Goal: Navigation & Orientation: Find specific page/section

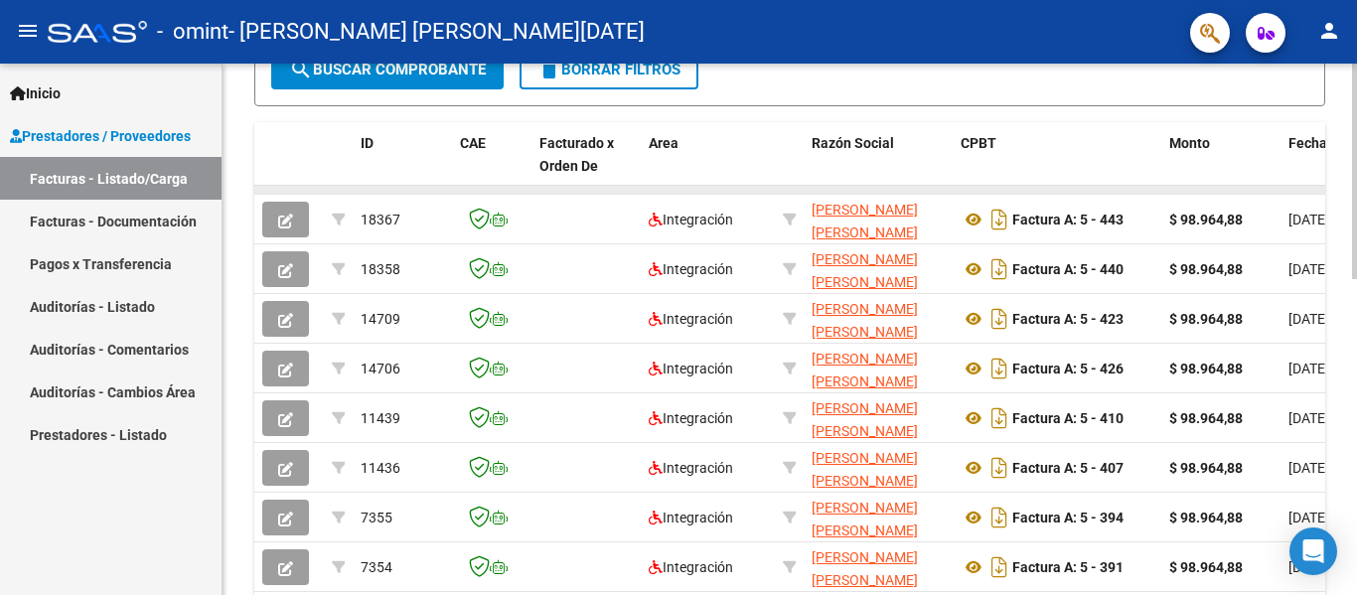
scroll to position [596, 0]
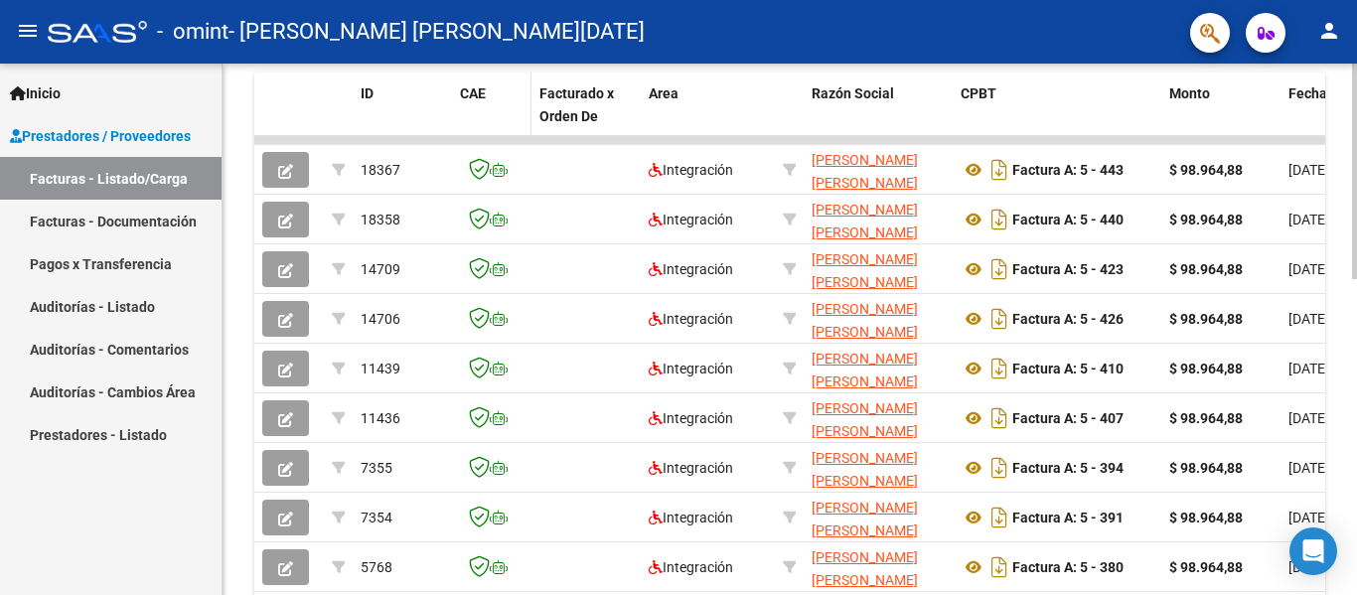
drag, startPoint x: 529, startPoint y: 137, endPoint x: 466, endPoint y: 130, distance: 63.0
click at [425, 128] on div "ID CAE Facturado x Orden De Area Razón Social CPBT Monto Fecha Cpbt Días desde …" at bounding box center [789, 386] width 1071 height 626
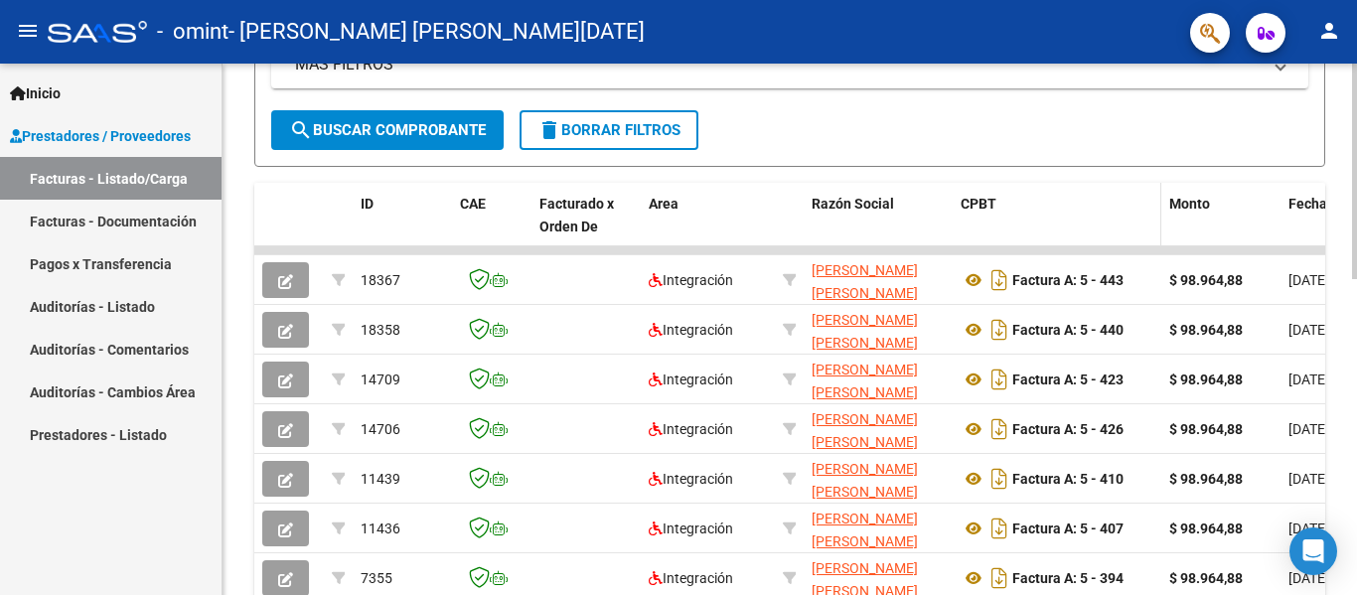
scroll to position [481, 0]
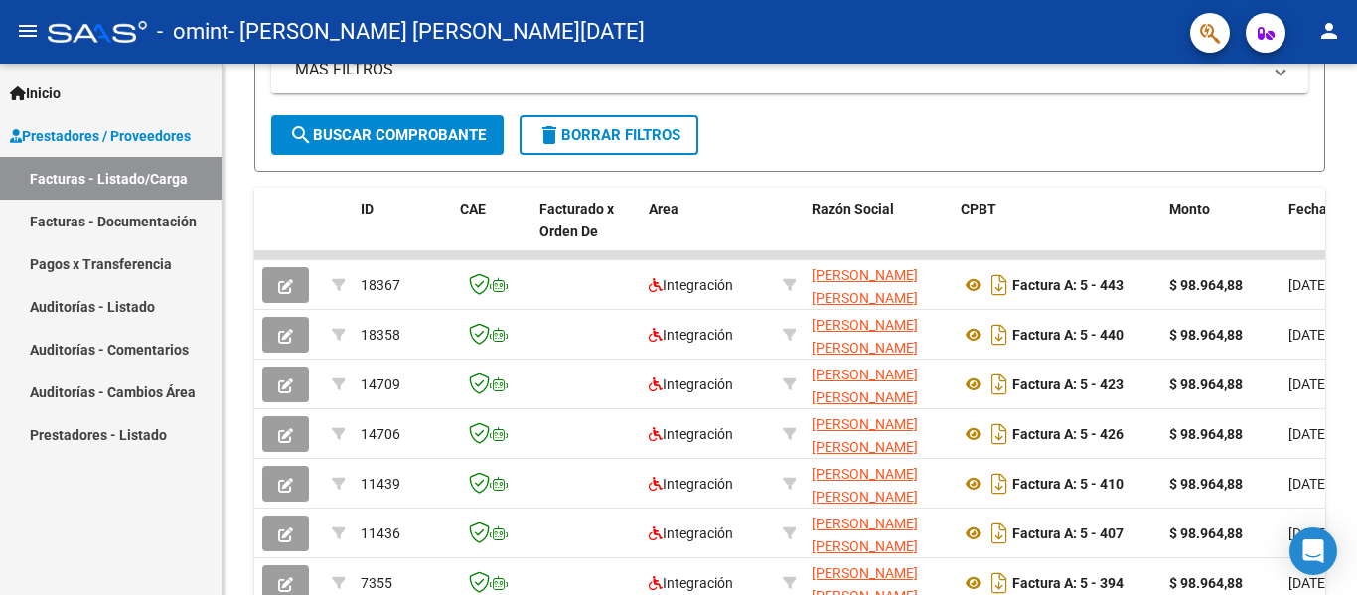
click at [50, 262] on link "Pagos x Transferencia" at bounding box center [111, 263] width 222 height 43
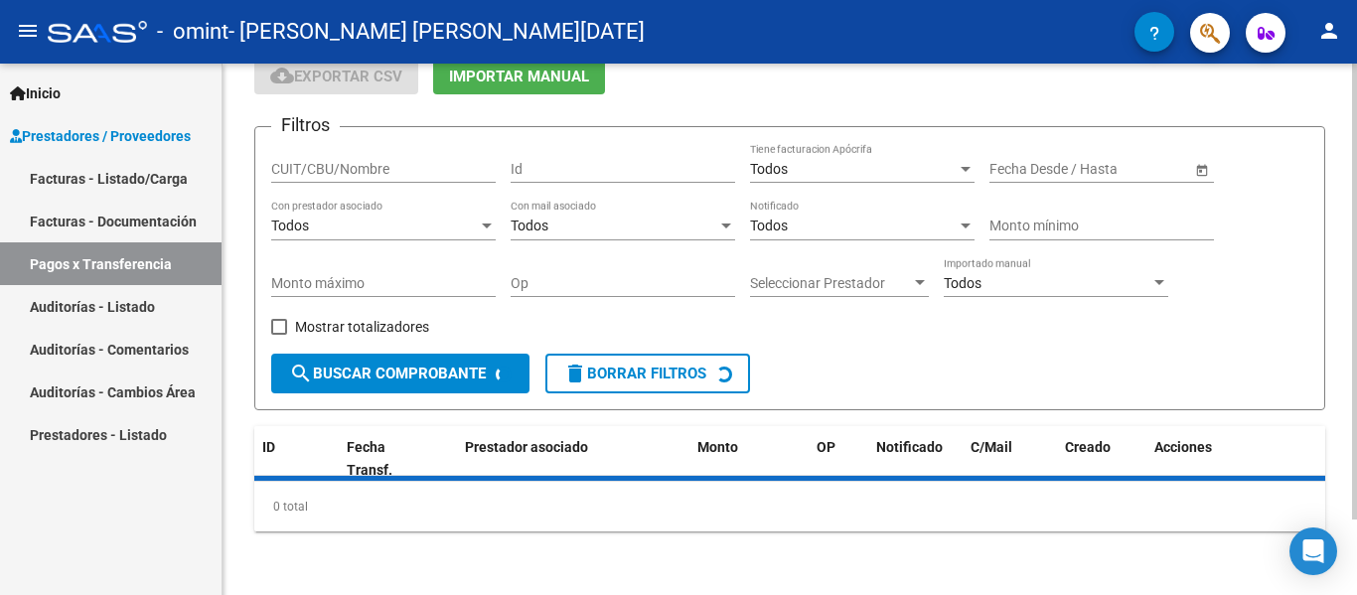
scroll to position [133, 0]
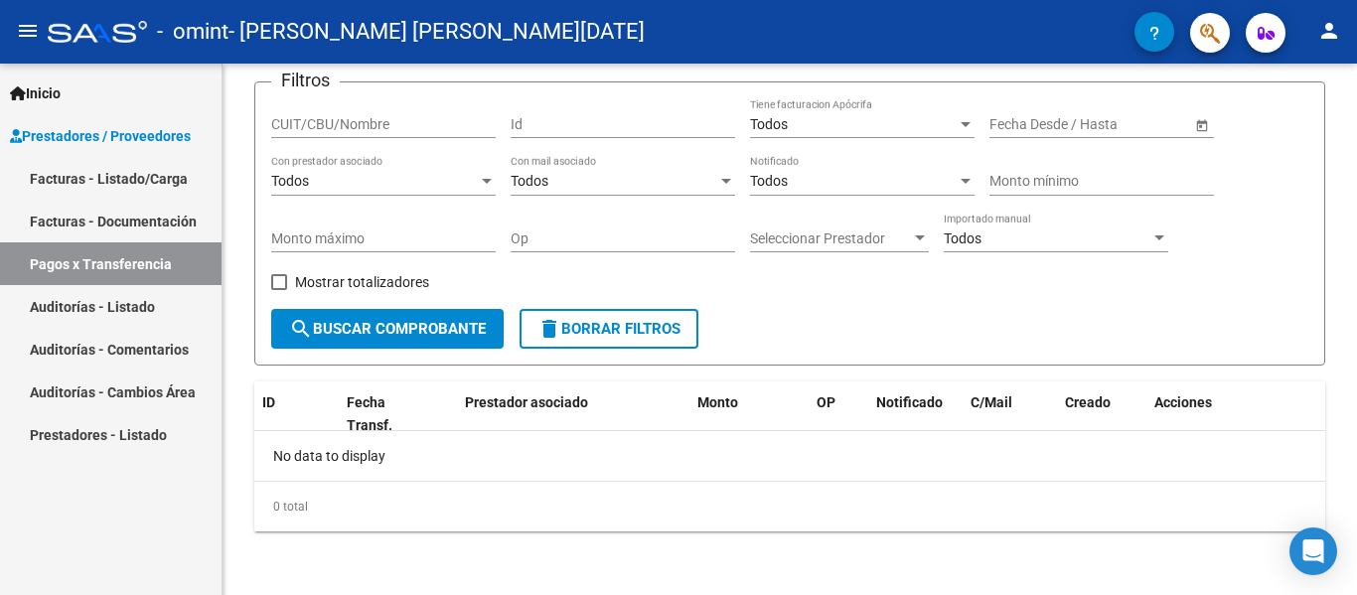
click at [137, 309] on link "Auditorías - Listado" at bounding box center [111, 306] width 222 height 43
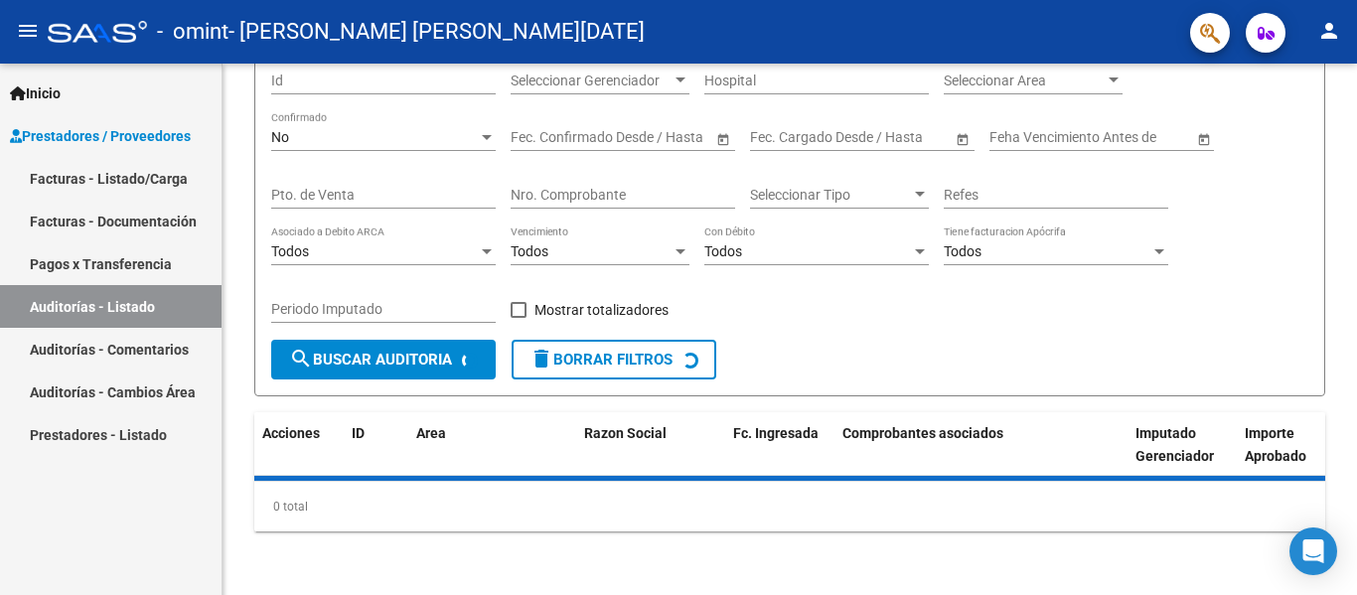
scroll to position [221, 0]
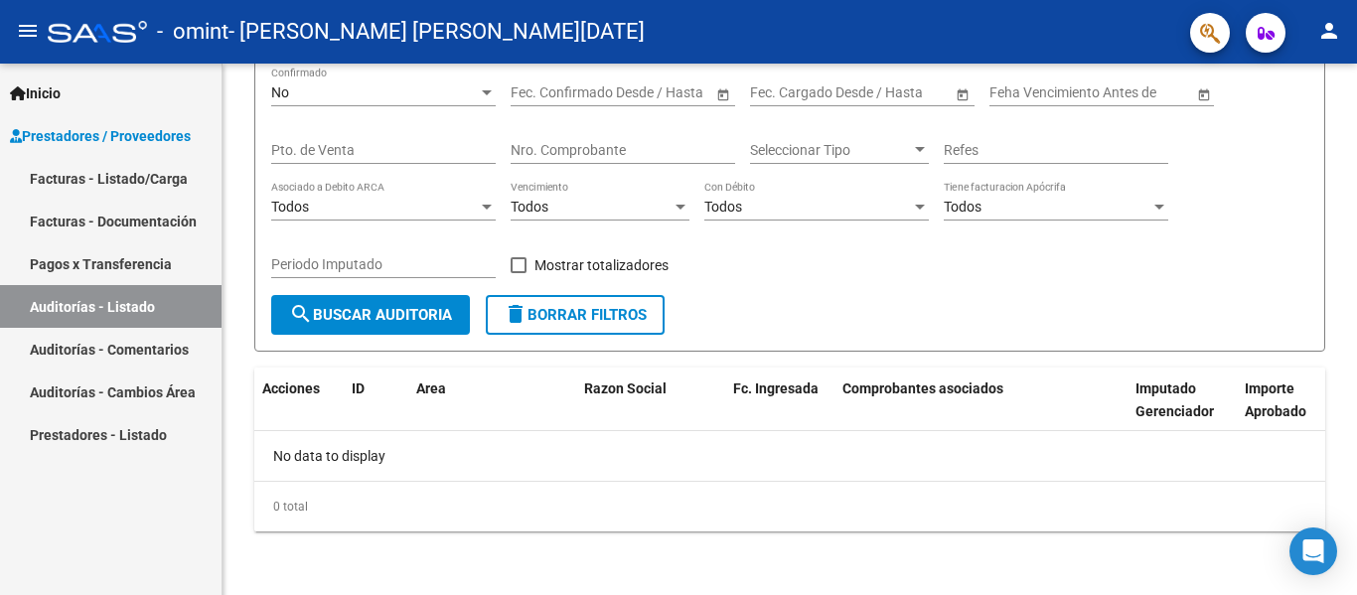
click at [161, 348] on link "Auditorías - Comentarios" at bounding box center [111, 349] width 222 height 43
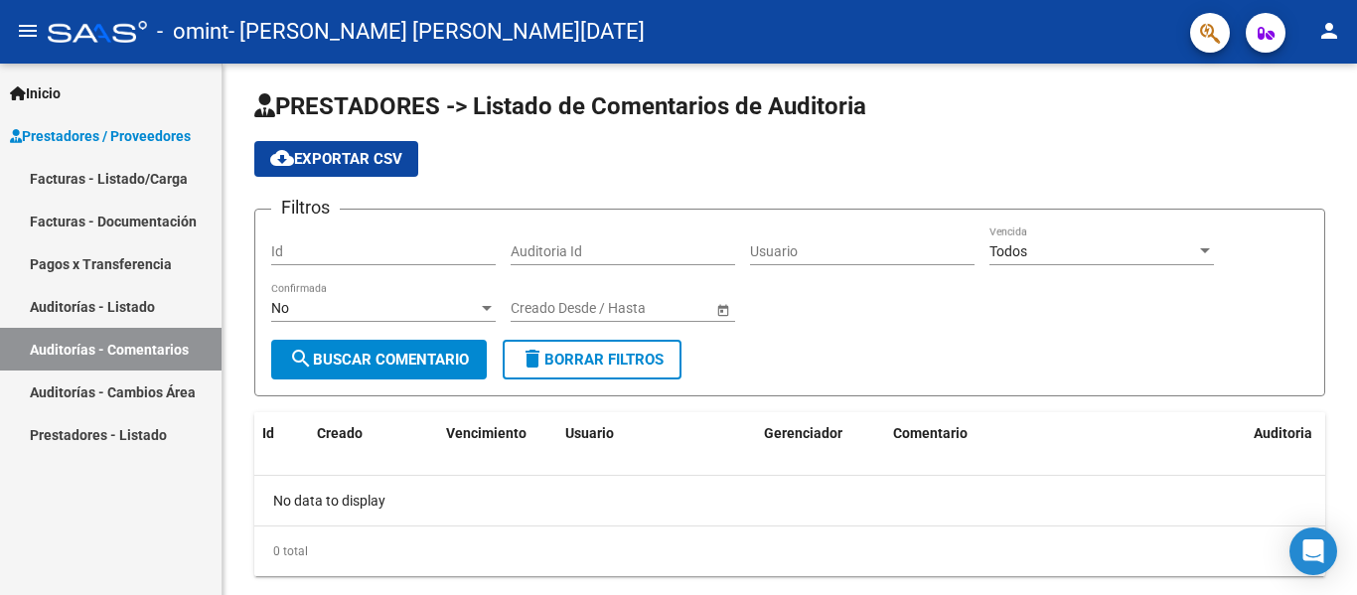
scroll to position [50, 0]
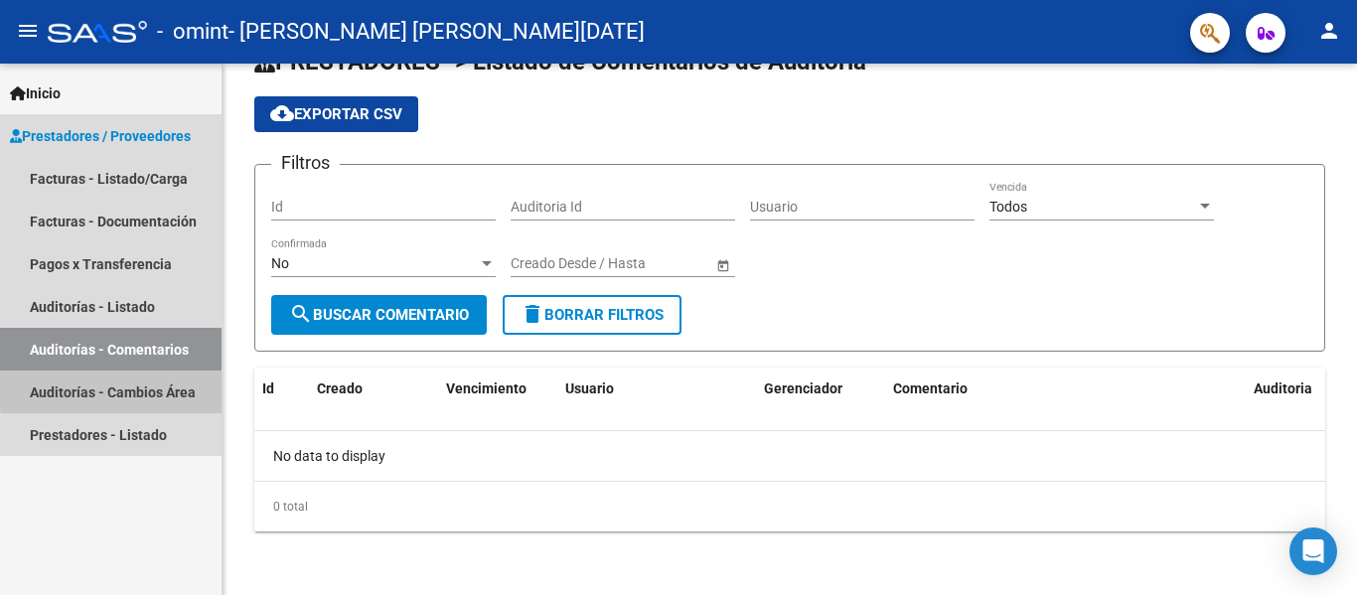
click at [175, 391] on link "Auditorías - Cambios Área" at bounding box center [111, 392] width 222 height 43
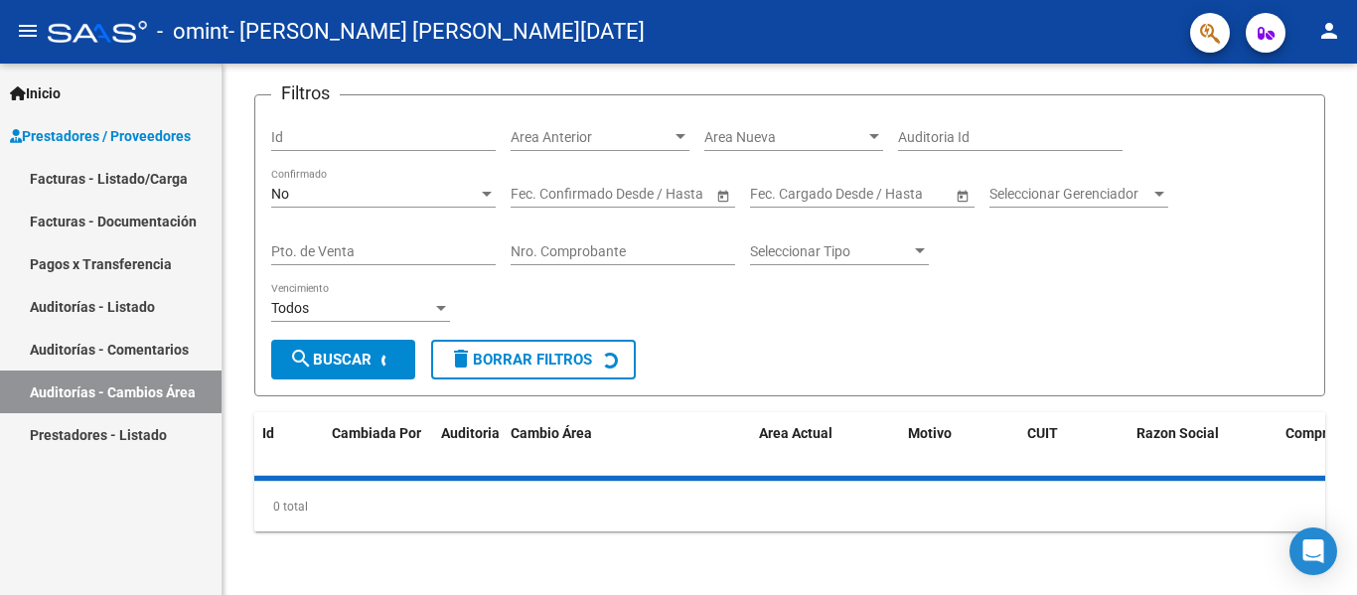
scroll to position [128, 0]
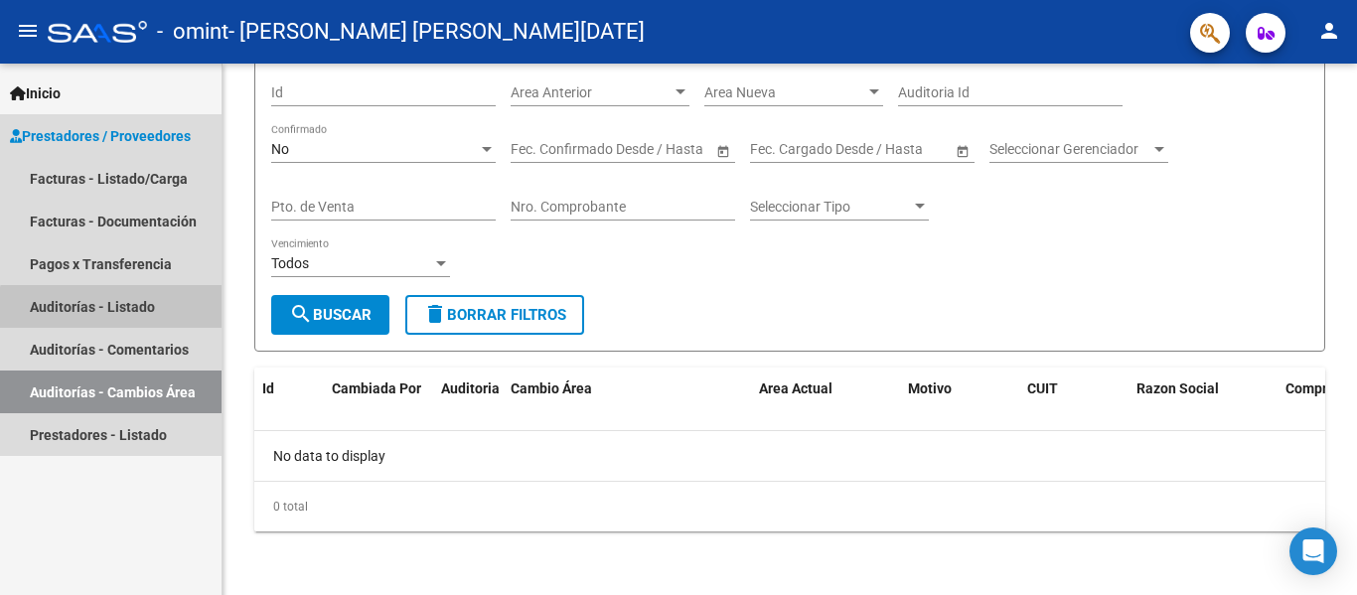
click at [139, 316] on link "Auditorías - Listado" at bounding box center [111, 306] width 222 height 43
